Goal: Information Seeking & Learning: Learn about a topic

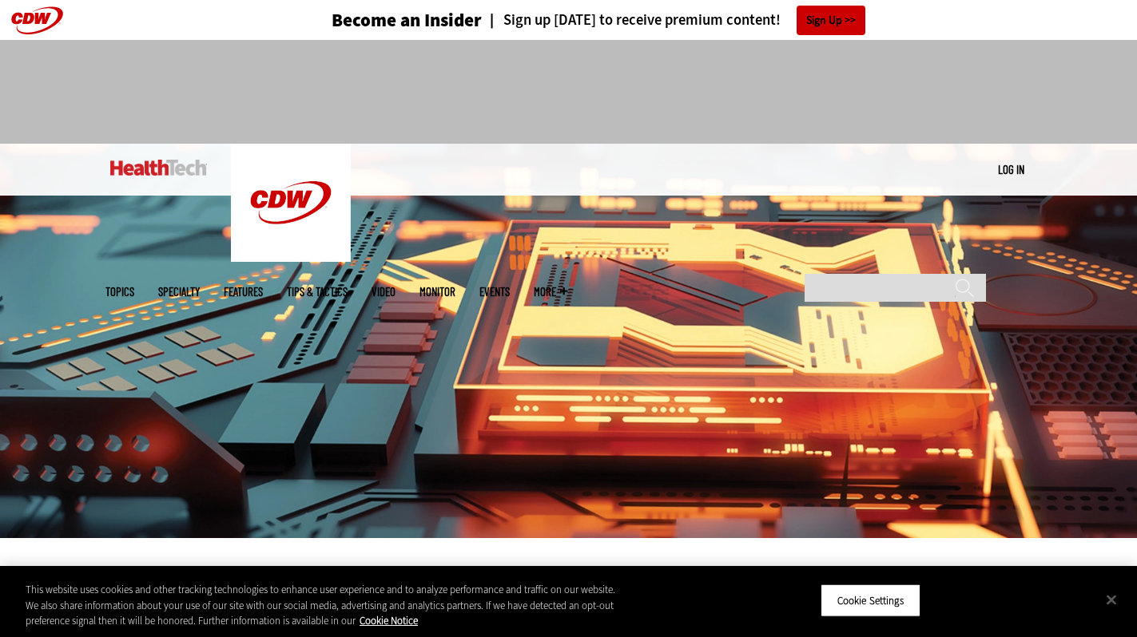
click at [657, 371] on img at bounding box center [568, 341] width 1137 height 395
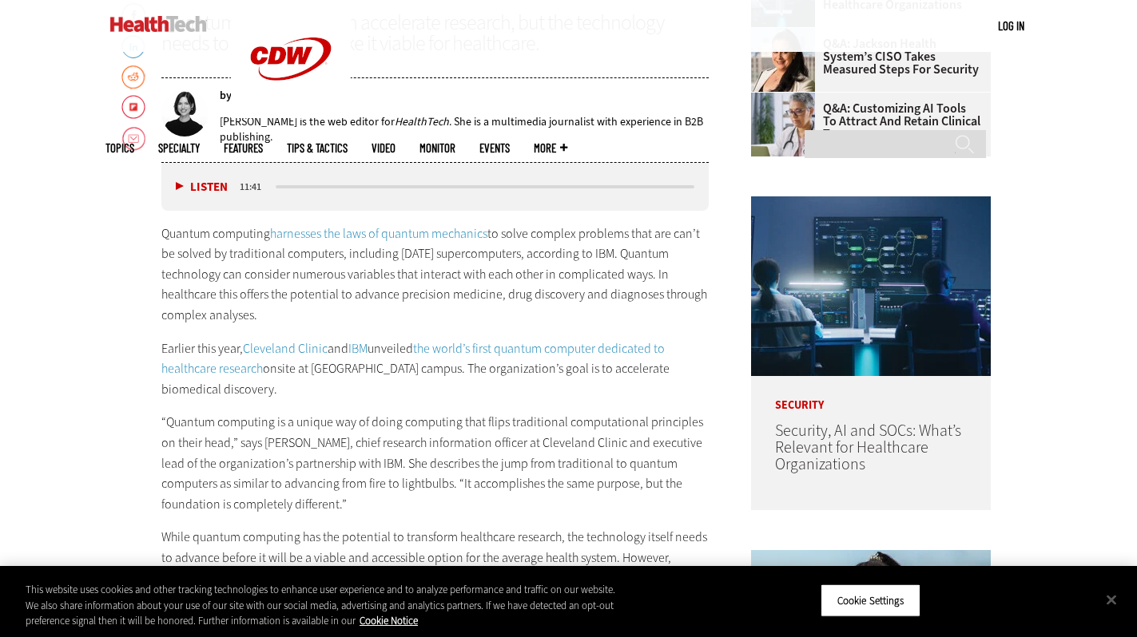
scroll to position [711, 0]
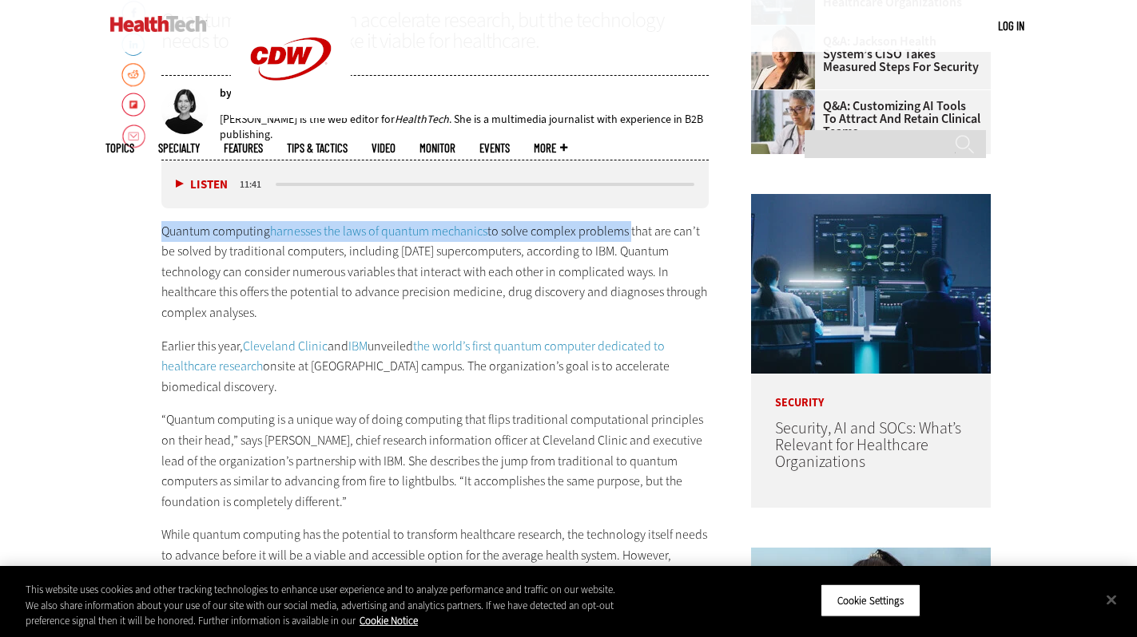
drag, startPoint x: 54, startPoint y: 283, endPoint x: 645, endPoint y: 289, distance: 591.9
copy p "Quantum computing harnesses the laws of quantum mechanics to solve complex prob…"
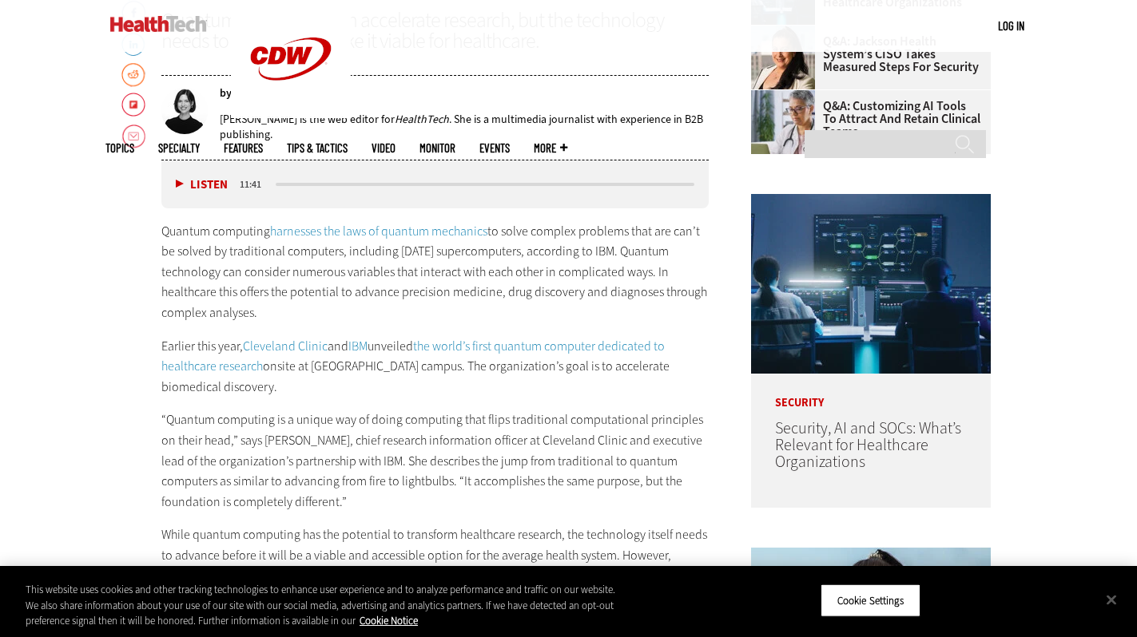
click at [329, 317] on p "Quantum computing harnesses the laws of quantum mechanics to solve complex prob…" at bounding box center [435, 272] width 548 height 102
click at [161, 284] on p "Quantum computing harnesses the laws of quantum mechanics to solve complex prob…" at bounding box center [435, 272] width 548 height 102
drag, startPoint x: 58, startPoint y: 284, endPoint x: 106, endPoint y: 280, distance: 48.8
click at [161, 280] on p "Quantum computing harnesses the laws of quantum mechanics to solve complex prob…" at bounding box center [435, 272] width 548 height 102
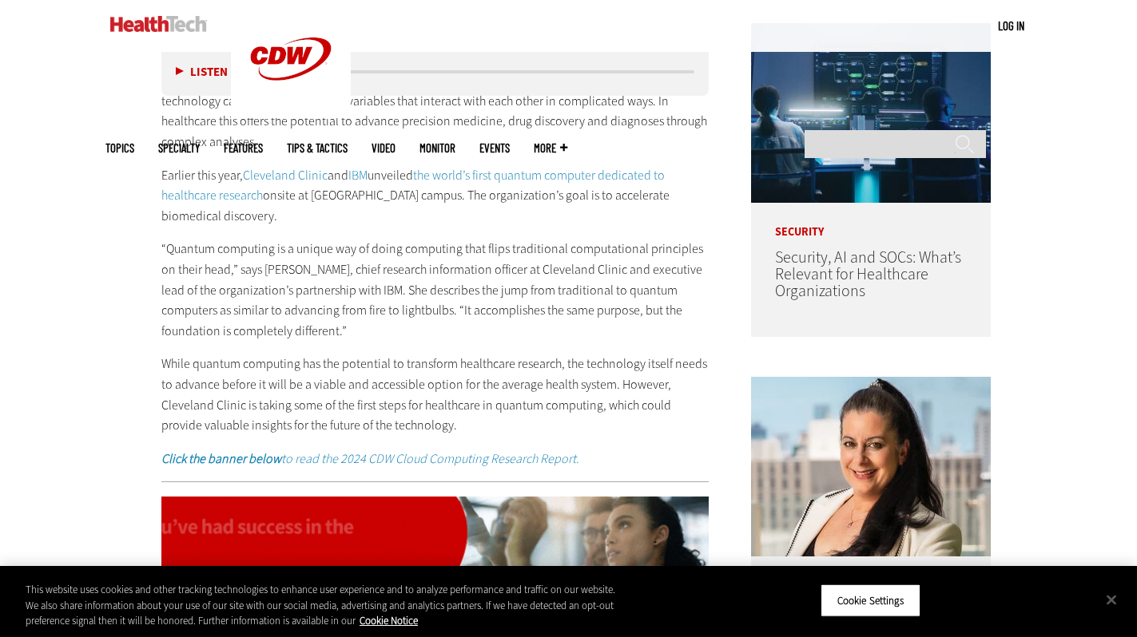
scroll to position [883, 0]
